Goal: Information Seeking & Learning: Learn about a topic

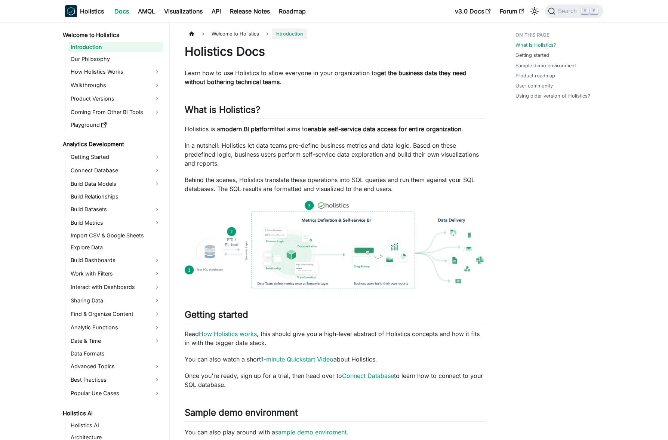
click at [343, 259] on img at bounding box center [335, 245] width 301 height 88
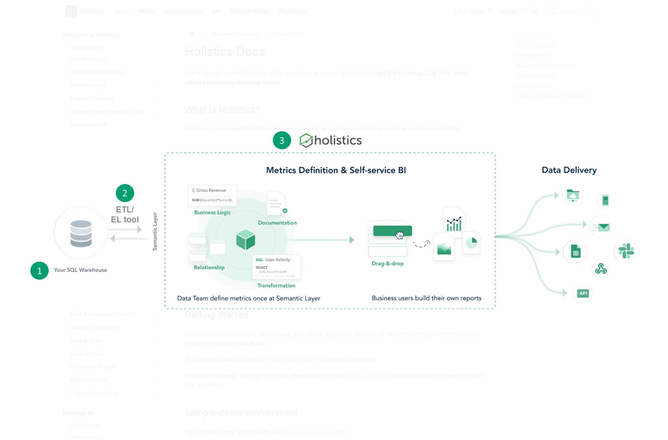
click at [335, 333] on div at bounding box center [334, 220] width 668 height 440
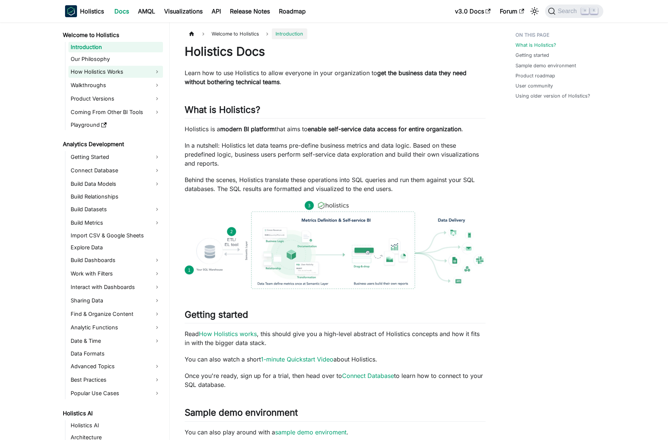
click at [114, 72] on link "How Holistics Works" at bounding box center [115, 72] width 95 height 12
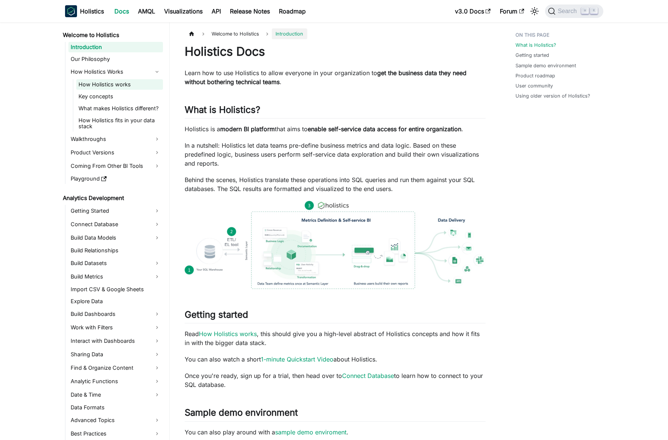
click at [122, 86] on link "How Holistics works" at bounding box center [119, 84] width 87 height 10
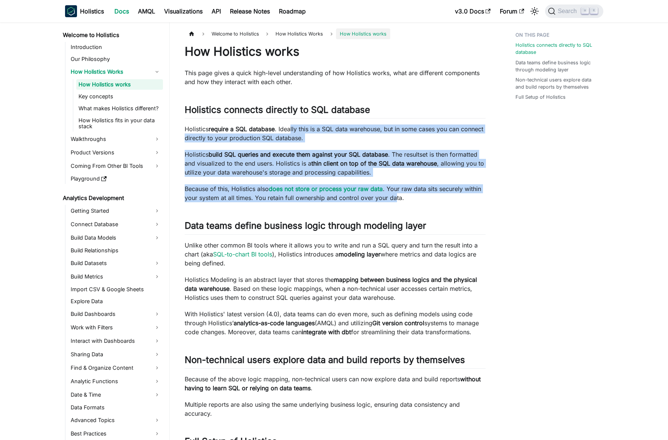
drag, startPoint x: 326, startPoint y: 131, endPoint x: 395, endPoint y: 197, distance: 95.7
click at [395, 197] on div "How Holistics works This page gives a quick high-level understanding of how Hol…" at bounding box center [335, 375] width 301 height 662
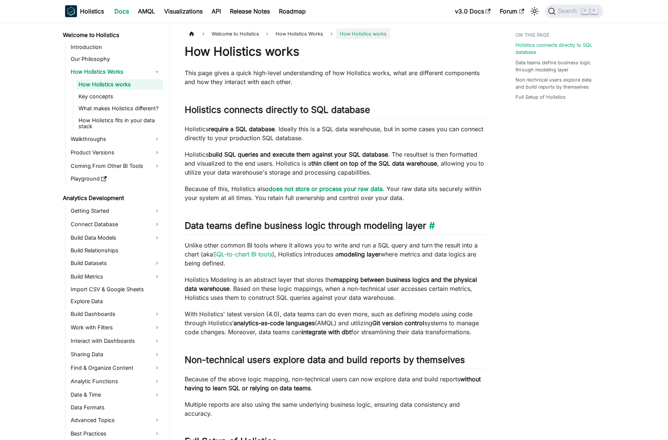
click at [318, 231] on h2 "Data teams define business logic through modeling layer ​" at bounding box center [335, 227] width 301 height 14
drag, startPoint x: 185, startPoint y: 243, endPoint x: 312, endPoint y: 261, distance: 127.8
click at [312, 261] on p "Unlike other common BI tools where it allows you to write and run a SQL query a…" at bounding box center [335, 254] width 301 height 27
click at [312, 262] on p "Unlike other common BI tools where it allows you to write and run a SQL query a…" at bounding box center [335, 254] width 301 height 27
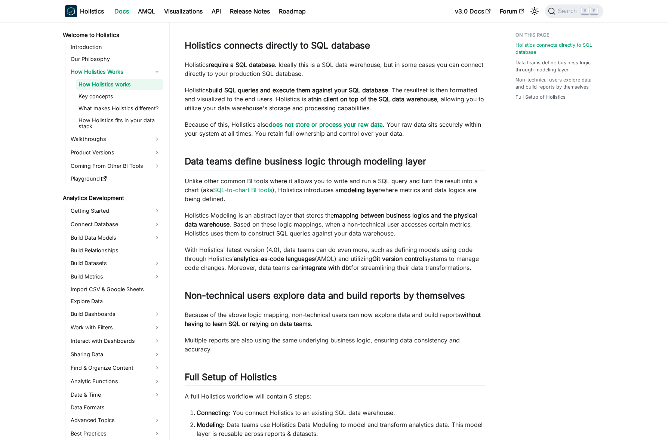
scroll to position [101, 0]
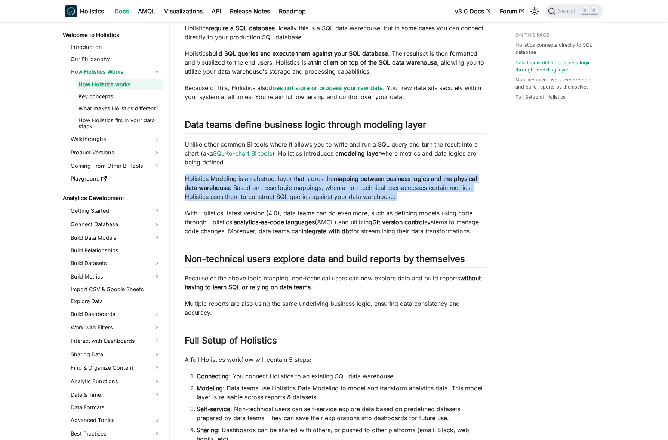
drag, startPoint x: 198, startPoint y: 181, endPoint x: 359, endPoint y: 206, distance: 162.9
click at [359, 205] on div "How Holistics works This page gives a quick high-level understanding of how Hol…" at bounding box center [335, 274] width 301 height 662
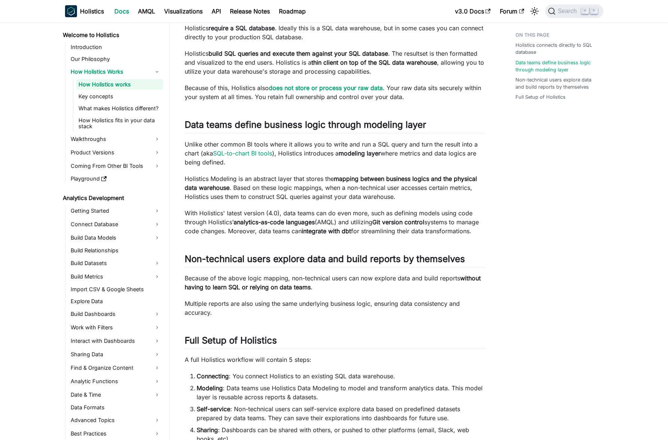
click at [358, 209] on p "With Holistics' latest version (4.0), data teams can do even more, such as defi…" at bounding box center [335, 222] width 301 height 27
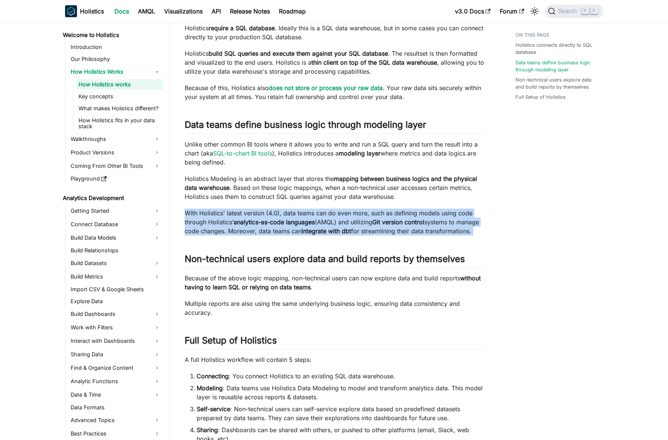
drag, startPoint x: 187, startPoint y: 212, endPoint x: 472, endPoint y: 245, distance: 286.6
click at [472, 245] on div "How Holistics works This page gives a quick high-level understanding of how Hol…" at bounding box center [335, 274] width 301 height 662
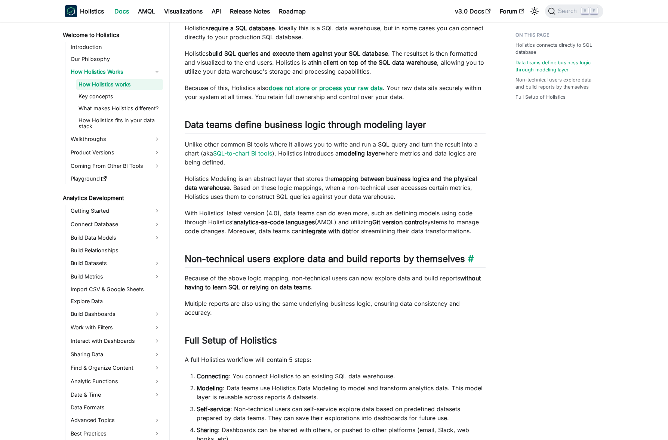
click at [387, 268] on h2 "Non-technical users explore data and build reports by themselves ​" at bounding box center [335, 261] width 301 height 14
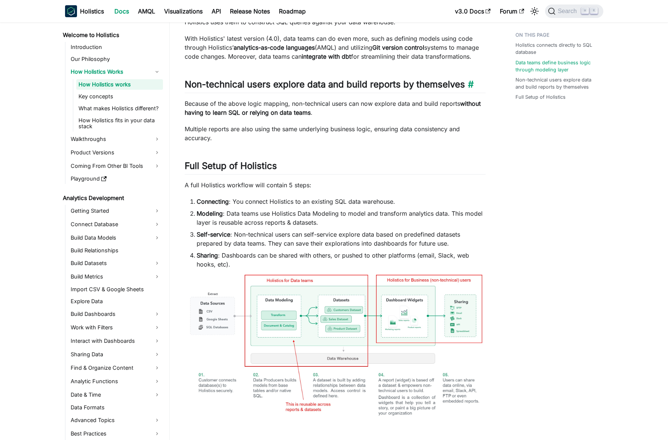
scroll to position [386, 0]
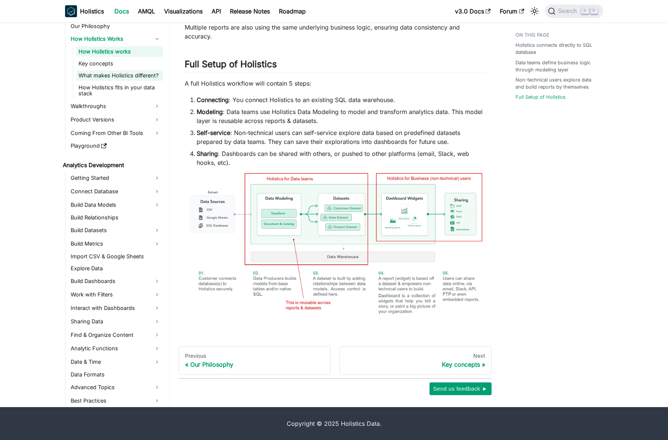
click at [126, 75] on link "What makes Holistics different?" at bounding box center [119, 75] width 87 height 10
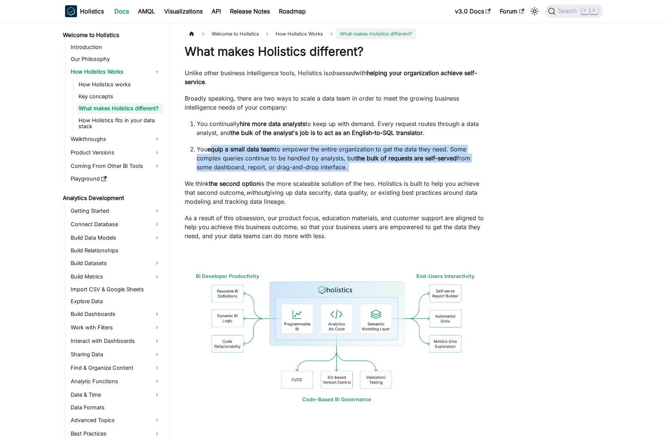
drag, startPoint x: 212, startPoint y: 149, endPoint x: 425, endPoint y: 172, distance: 214.7
click at [425, 172] on div "What makes Holistics different? Unlike other business intelligence tools, Holis…" at bounding box center [335, 233] width 301 height 378
click at [424, 172] on div "What makes Holistics different? Unlike other business intelligence tools, Holis…" at bounding box center [335, 233] width 301 height 378
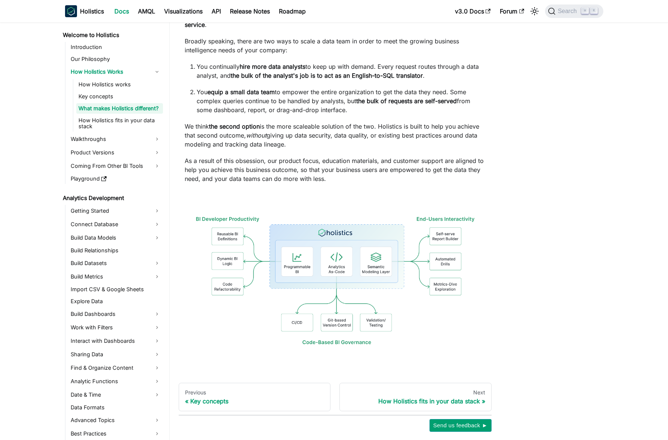
scroll to position [62, 0]
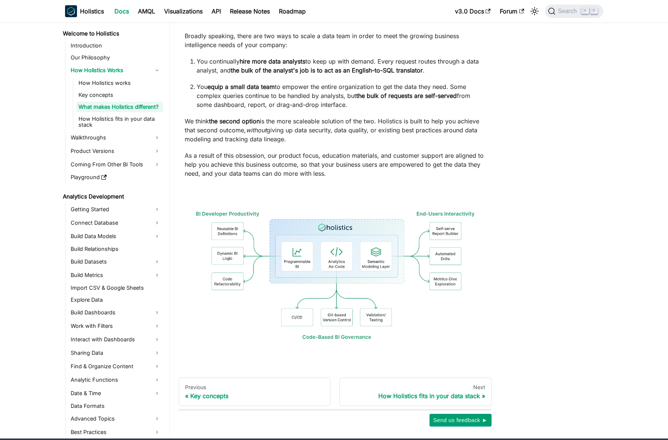
drag, startPoint x: 185, startPoint y: 120, endPoint x: 306, endPoint y: 139, distance: 121.9
click at [306, 139] on p "We think the second option is the more scaleable solution of the two. Holistics…" at bounding box center [335, 130] width 301 height 27
click at [277, 130] on p "We think the second option is the more scaleable solution of the two. Holistics…" at bounding box center [335, 130] width 301 height 27
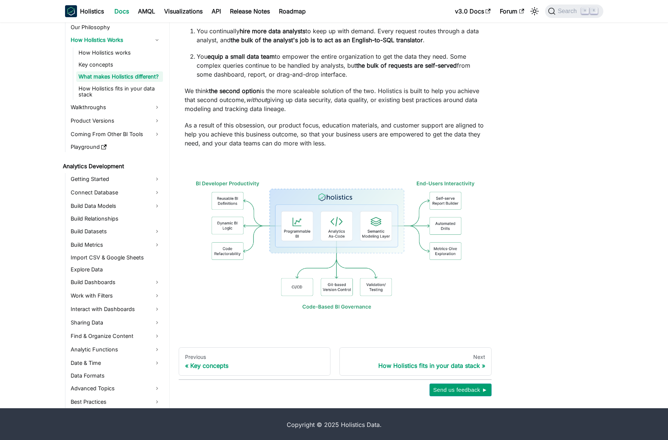
scroll to position [94, 0]
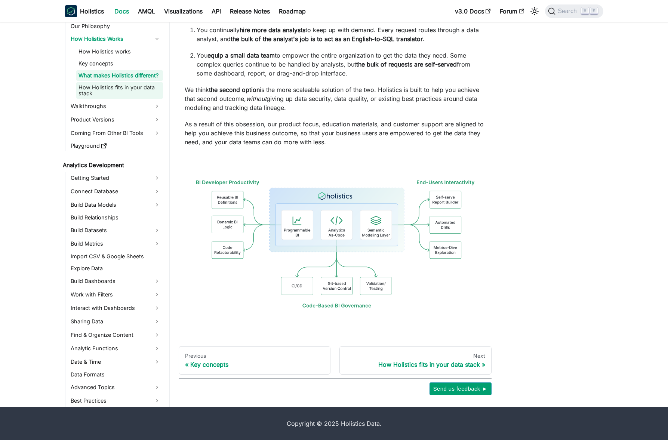
click at [115, 90] on link "How Holistics fits in your data stack" at bounding box center [119, 90] width 87 height 16
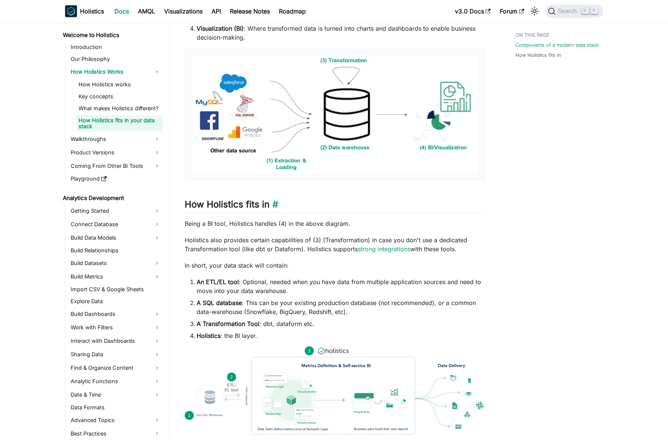
scroll to position [219, 0]
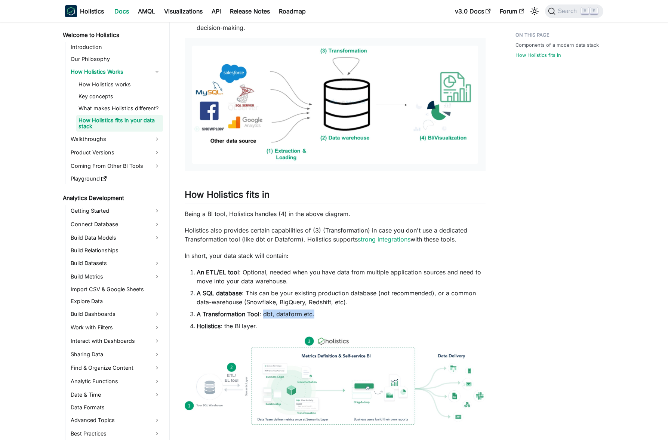
drag, startPoint x: 263, startPoint y: 316, endPoint x: 323, endPoint y: 317, distance: 60.2
click at [323, 317] on li "A Transformation Tool : dbt, dataform etc." at bounding box center [341, 314] width 289 height 9
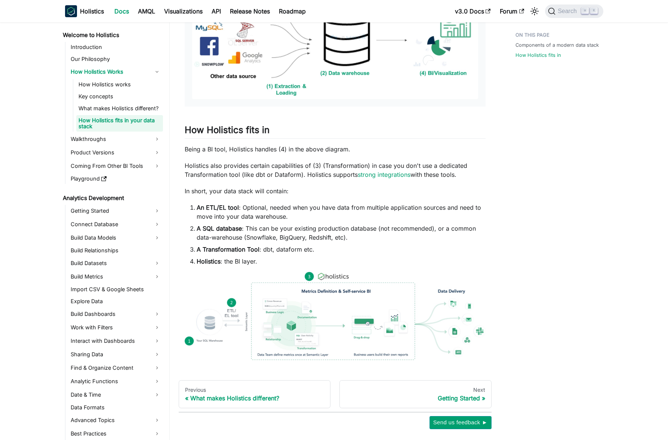
scroll to position [318, 0]
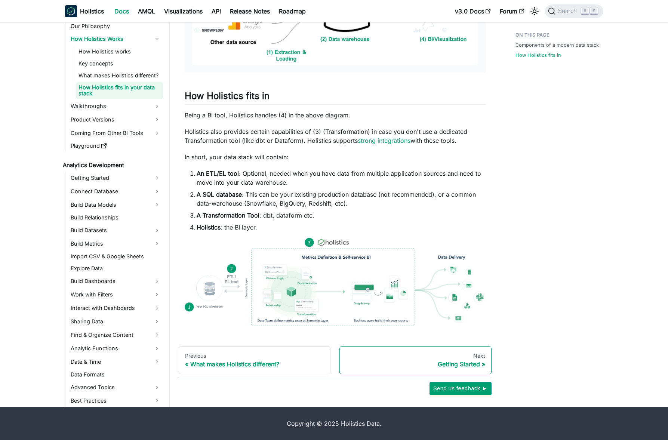
click at [467, 363] on div "Getting Started" at bounding box center [415, 363] width 139 height 7
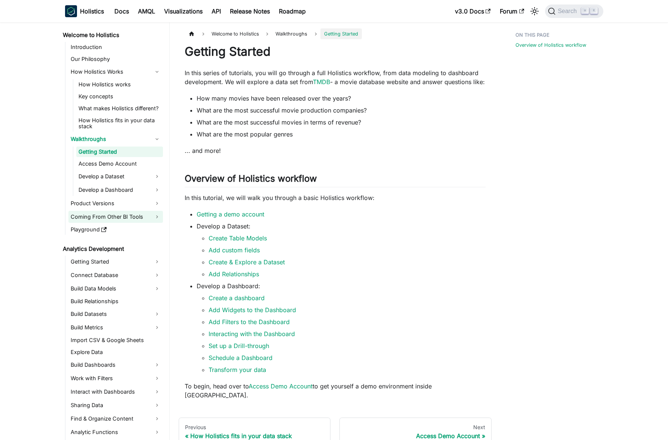
click at [119, 217] on link "Coming From Other BI Tools" at bounding box center [115, 217] width 95 height 12
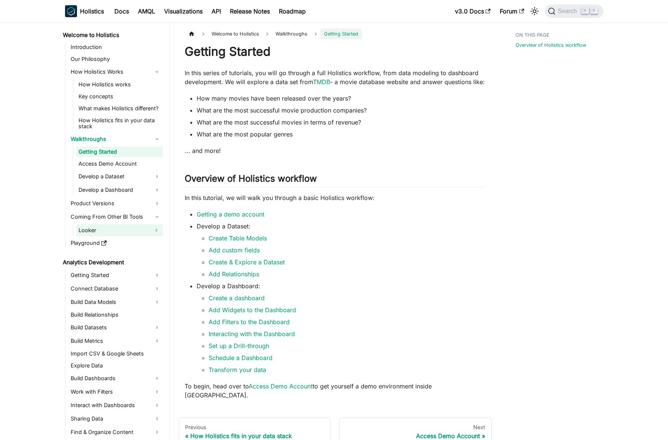
click at [120, 227] on link "Looker" at bounding box center [112, 230] width 73 height 12
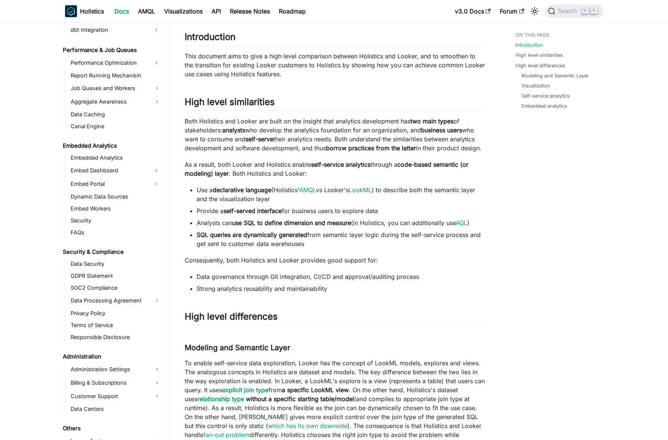
scroll to position [830, 0]
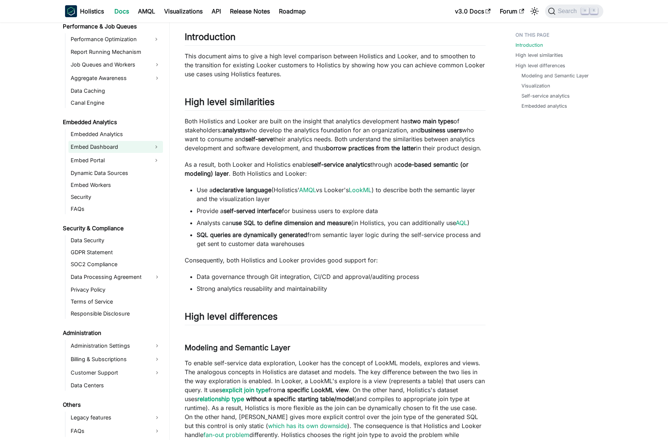
click at [112, 148] on link "Embed Dashboard" at bounding box center [108, 147] width 81 height 12
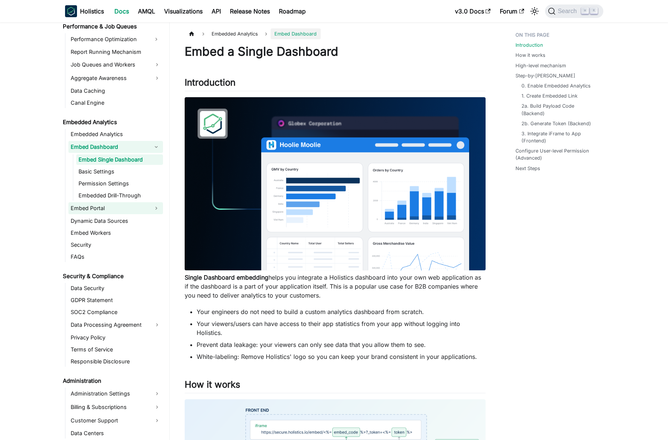
click at [110, 206] on link "Embed Portal" at bounding box center [108, 208] width 81 height 12
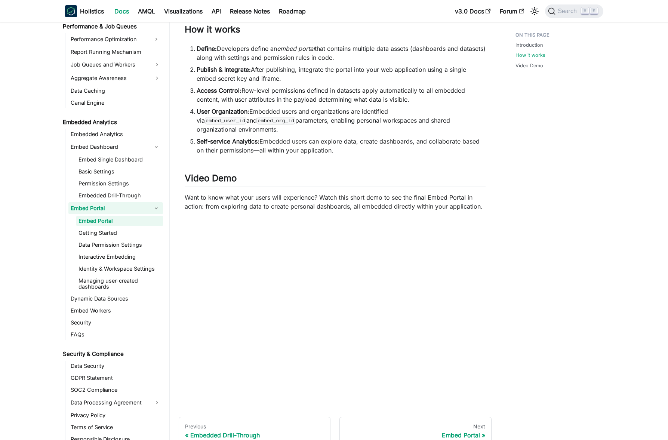
scroll to position [362, 0]
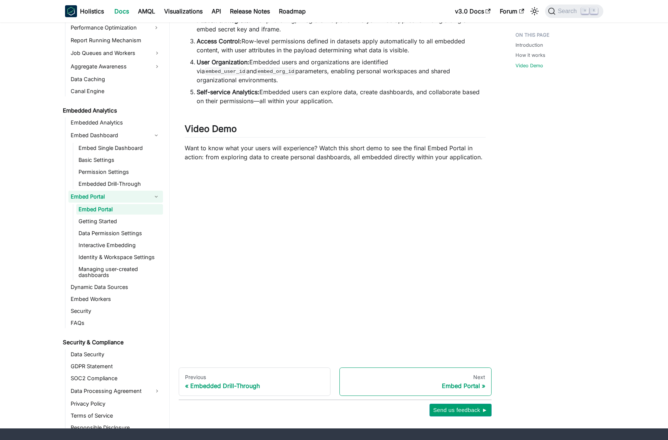
click at [464, 382] on div "Embed Portal" at bounding box center [415, 385] width 139 height 7
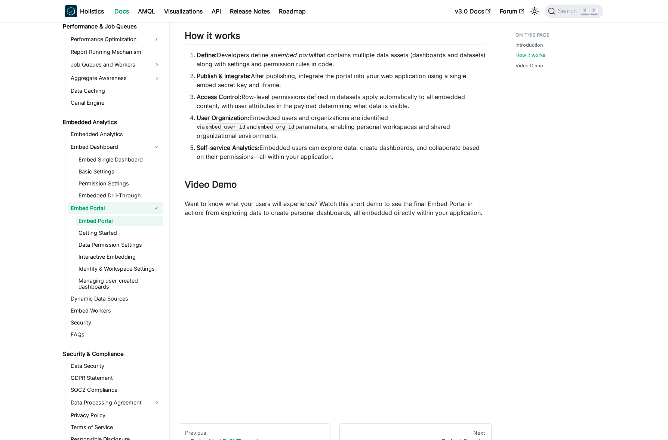
scroll to position [307, 0]
drag, startPoint x: 303, startPoint y: 115, endPoint x: 484, endPoint y: 129, distance: 181.9
click at [484, 129] on li "User Organization: Embedded users and organizations are identified via embed_us…" at bounding box center [341, 126] width 289 height 27
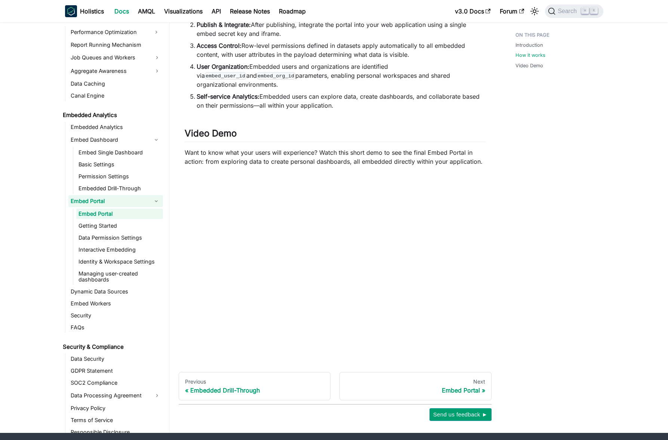
scroll to position [374, 0]
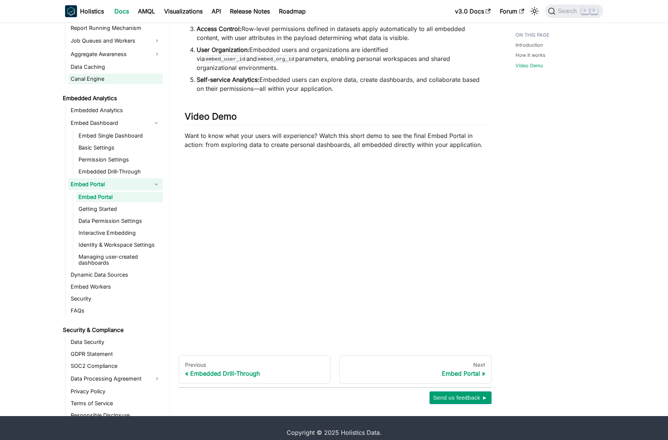
click at [95, 74] on link "Canal Engine" at bounding box center [115, 79] width 95 height 10
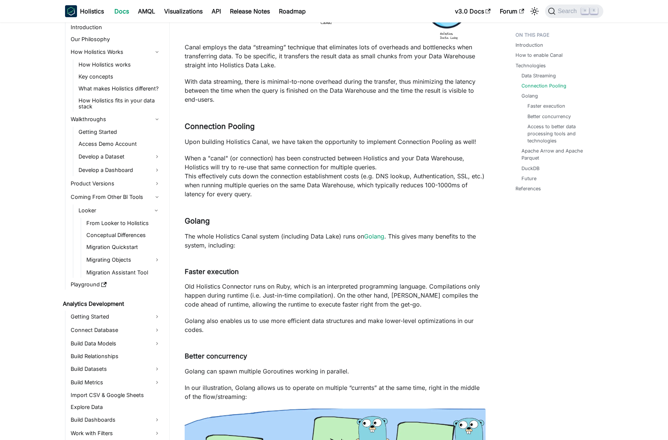
scroll to position [117, 0]
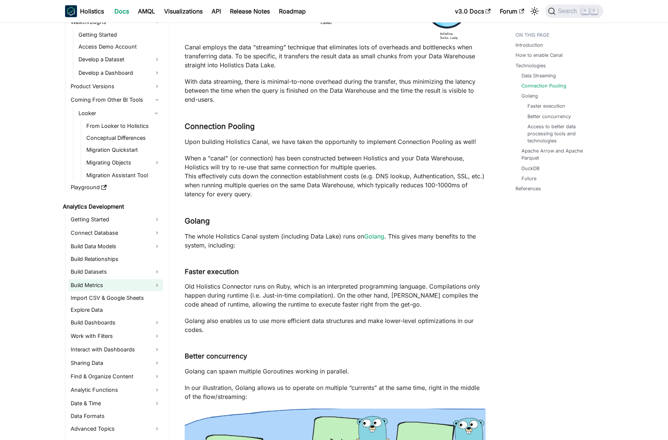
click at [105, 286] on link "Build Metrics" at bounding box center [115, 285] width 95 height 12
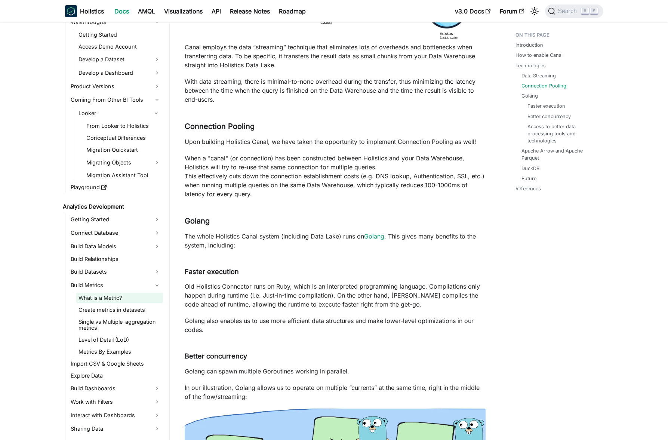
click at [107, 293] on link "What is a Metric?" at bounding box center [119, 298] width 87 height 10
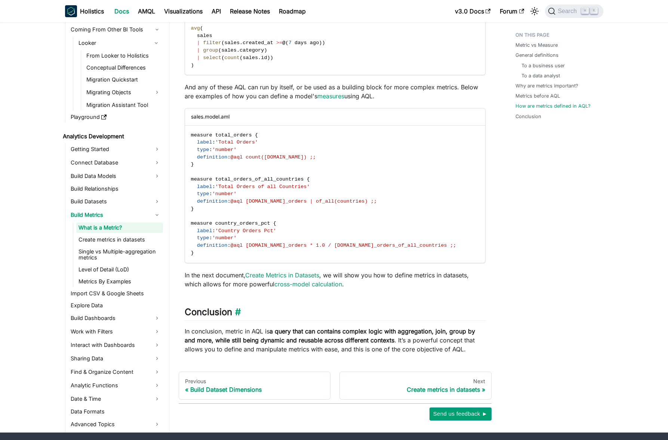
scroll to position [1757, 0]
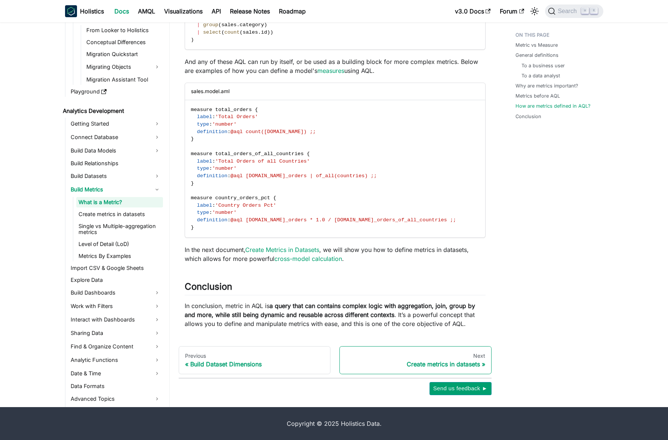
click at [457, 359] on link "Next Create metrics in datasets" at bounding box center [416, 360] width 152 height 28
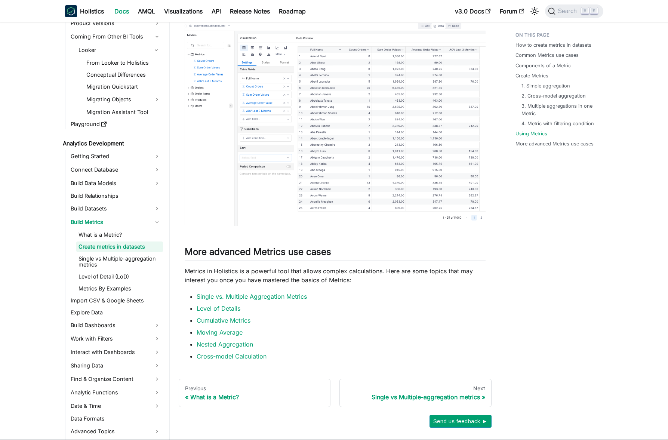
scroll to position [1939, 0]
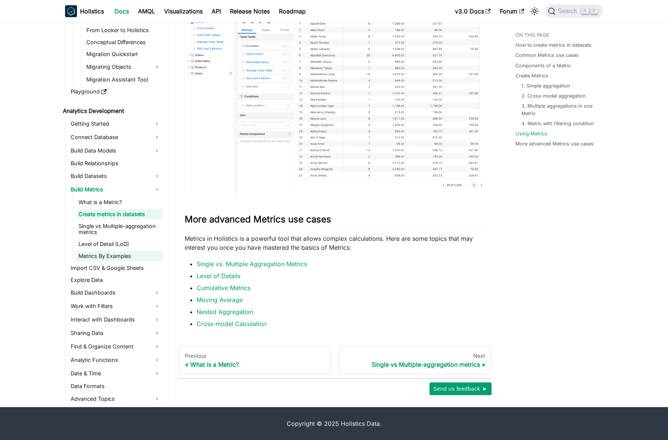
click at [120, 258] on link "Metrics By Examples" at bounding box center [119, 256] width 87 height 10
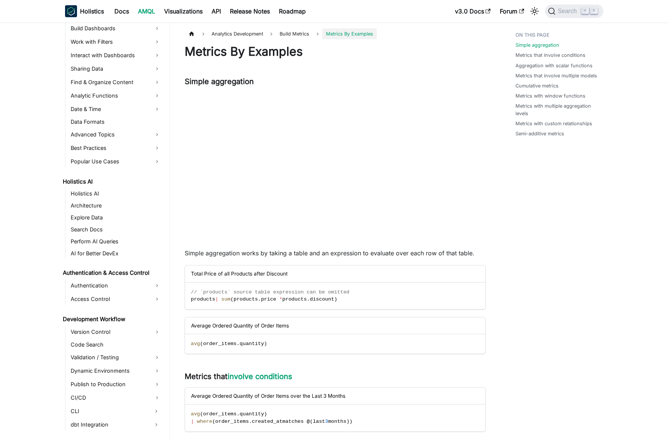
scroll to position [568, 0]
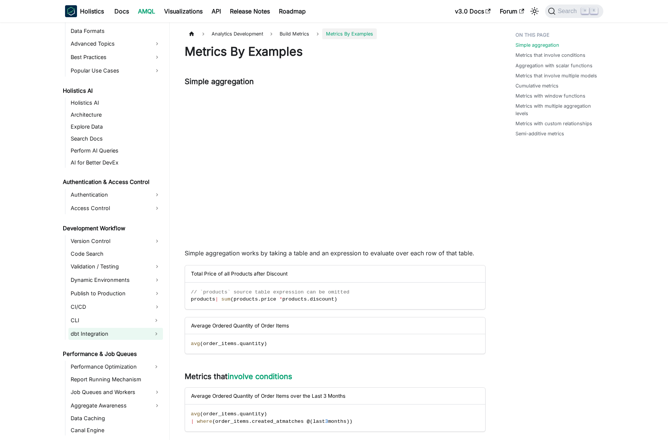
click at [116, 337] on link "dbt Integration" at bounding box center [108, 334] width 81 height 12
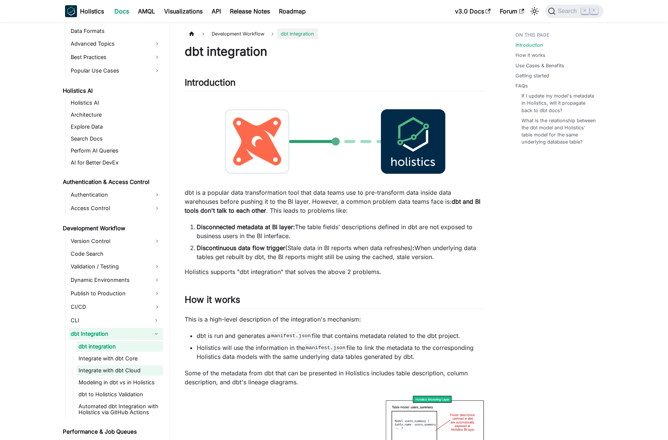
click at [139, 366] on link "Integrate with dbt Cloud" at bounding box center [119, 370] width 87 height 10
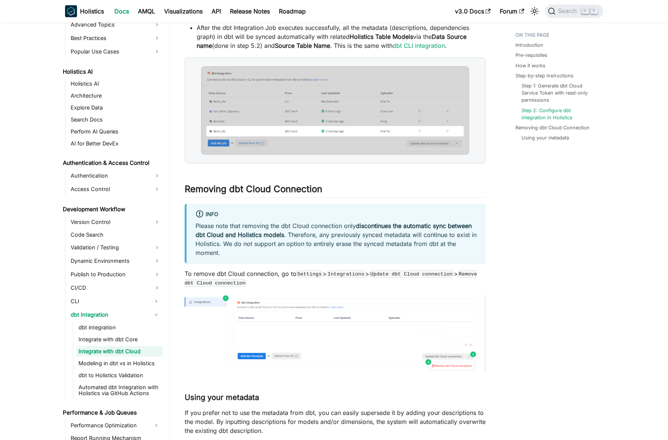
scroll to position [1263, 0]
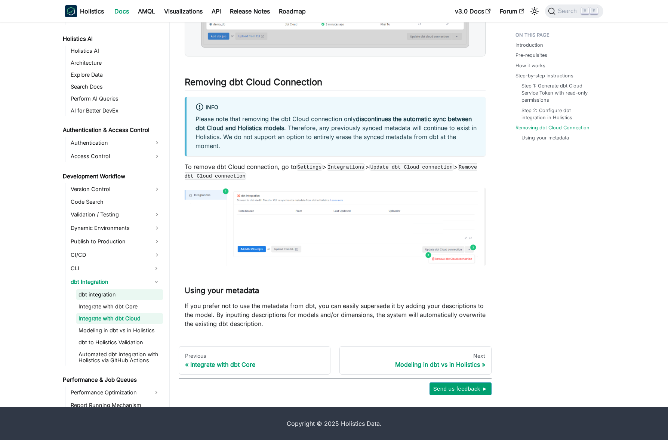
click at [122, 294] on link "dbt integration" at bounding box center [119, 294] width 87 height 10
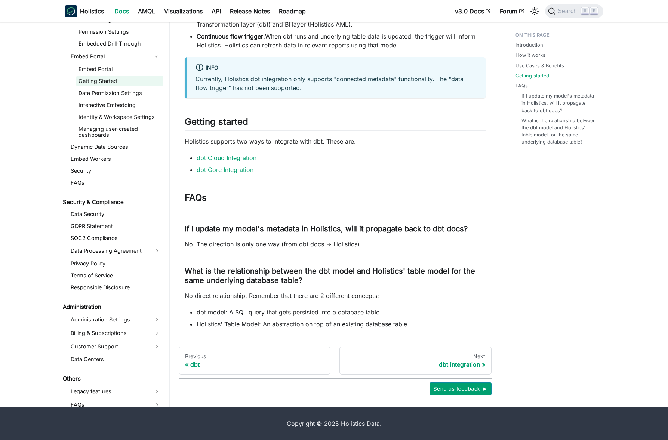
scroll to position [1099, 0]
